Goal: Navigation & Orientation: Find specific page/section

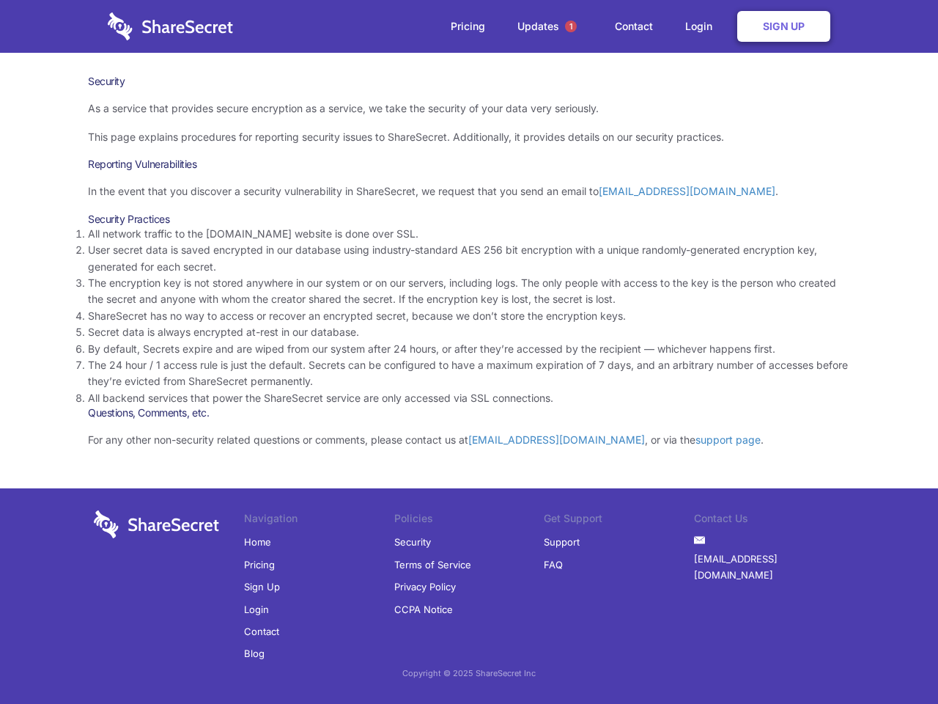
click at [469, 352] on li "By default, Secrets expire and are wiped from our system after 24 hours, or aft…" at bounding box center [469, 349] width 762 height 16
click at [571, 26] on span "1" at bounding box center [571, 27] width 12 height 12
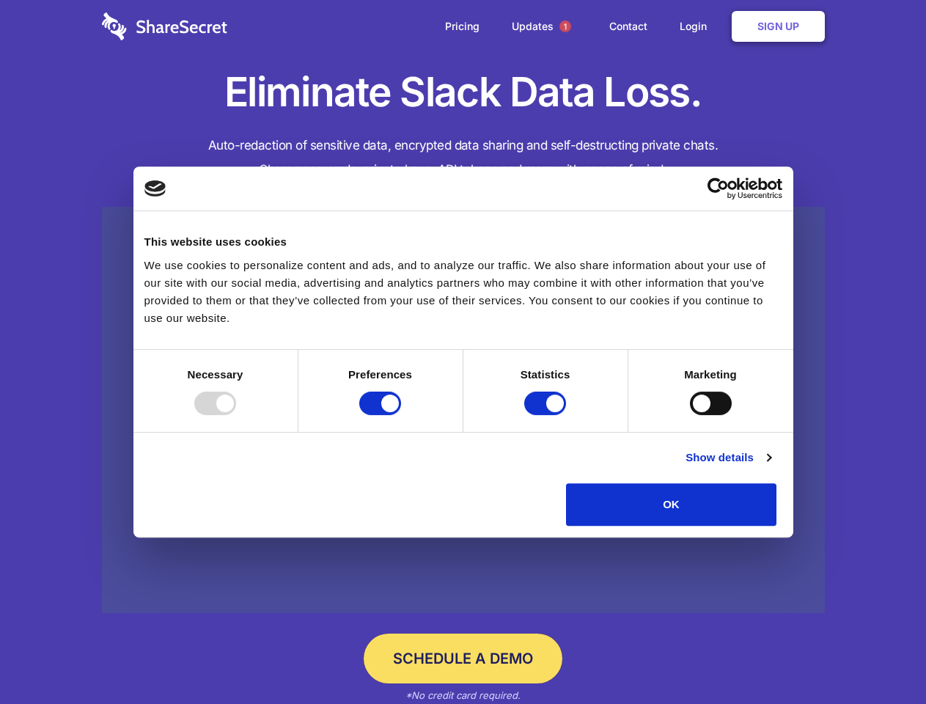
click at [236, 415] on div at bounding box center [215, 402] width 42 height 23
click at [401, 415] on input "Preferences" at bounding box center [380, 402] width 42 height 23
checkbox input "false"
click at [547, 415] on input "Statistics" at bounding box center [545, 402] width 42 height 23
checkbox input "false"
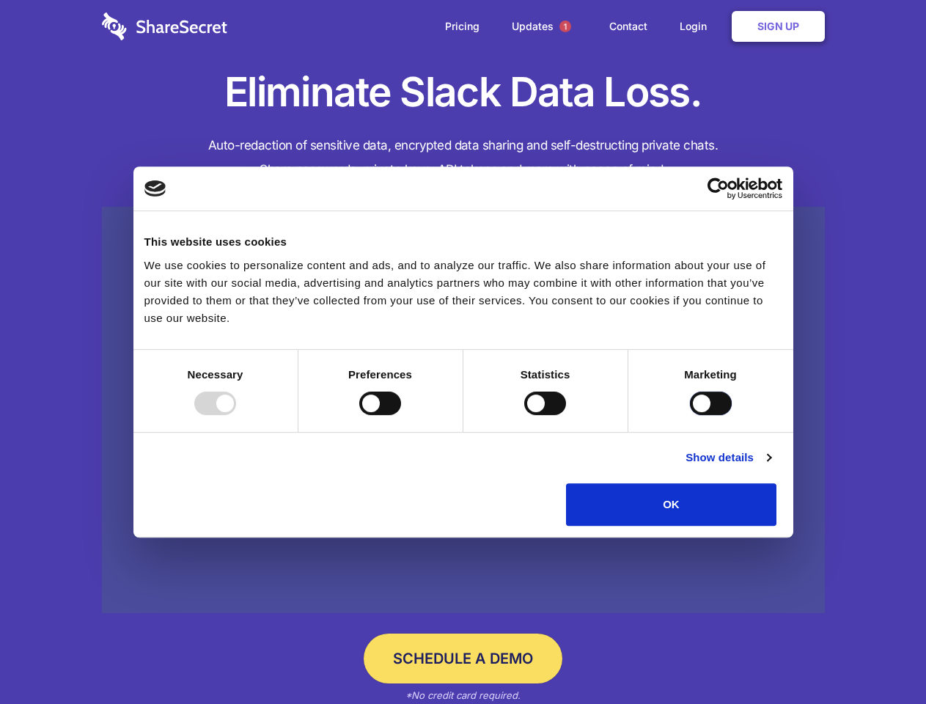
click at [690, 415] on input "Marketing" at bounding box center [711, 402] width 42 height 23
checkbox input "true"
click at [770, 466] on link "Show details" at bounding box center [727, 458] width 85 height 18
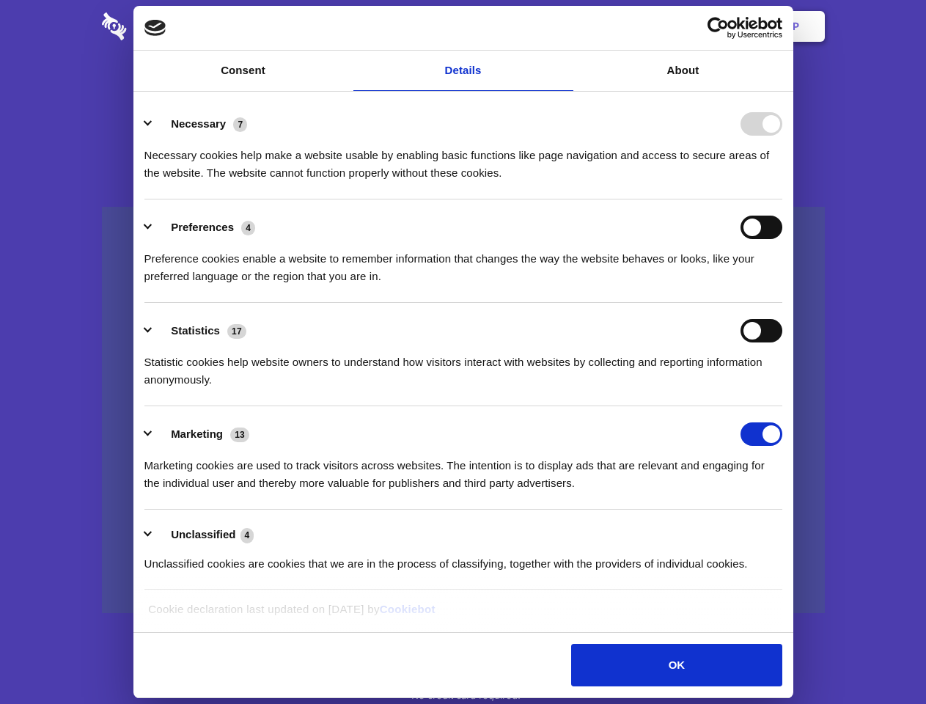
click at [782, 199] on li "Necessary 7 Necessary cookies help make a website usable by enabling basic func…" at bounding box center [463, 147] width 638 height 103
click at [564, 26] on span "1" at bounding box center [565, 27] width 12 height 12
